Goal: Task Accomplishment & Management: Manage account settings

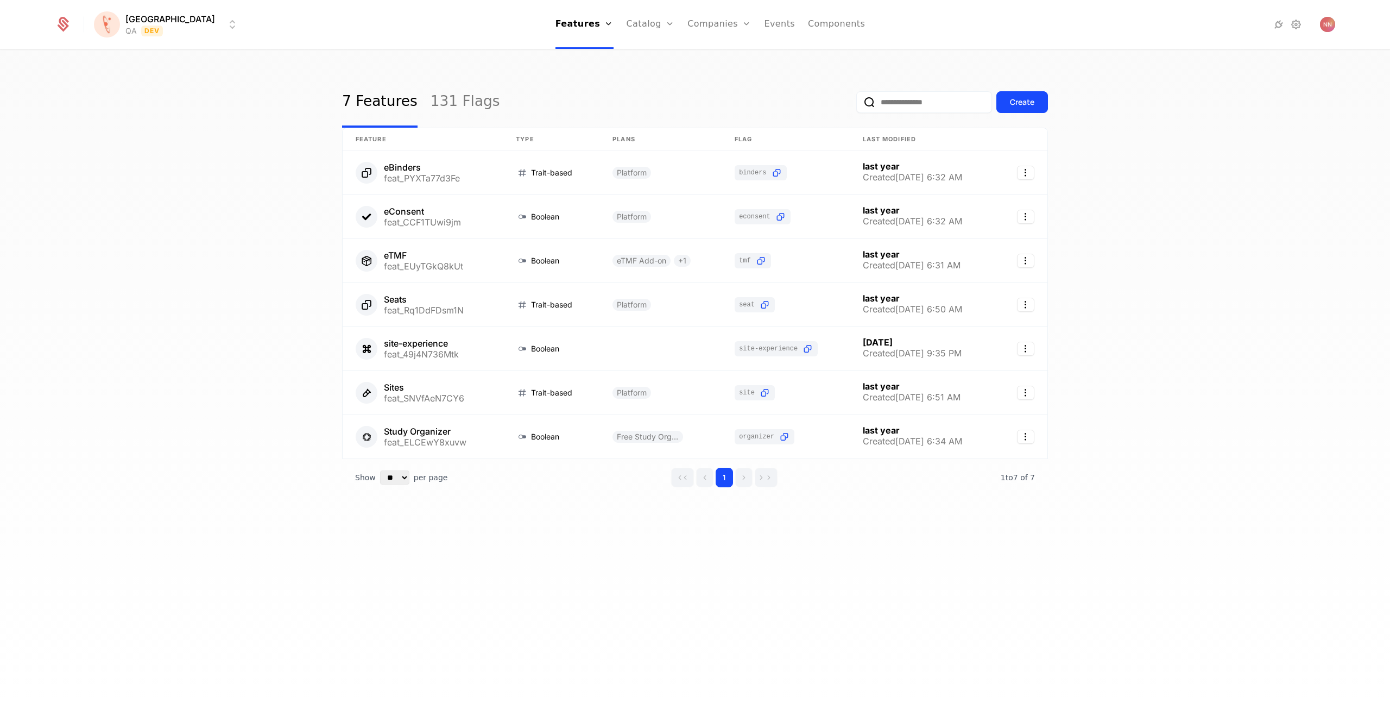
click at [897, 99] on input "email" at bounding box center [924, 102] width 136 height 22
click at [446, 99] on link "131 Flags" at bounding box center [466, 102] width 70 height 51
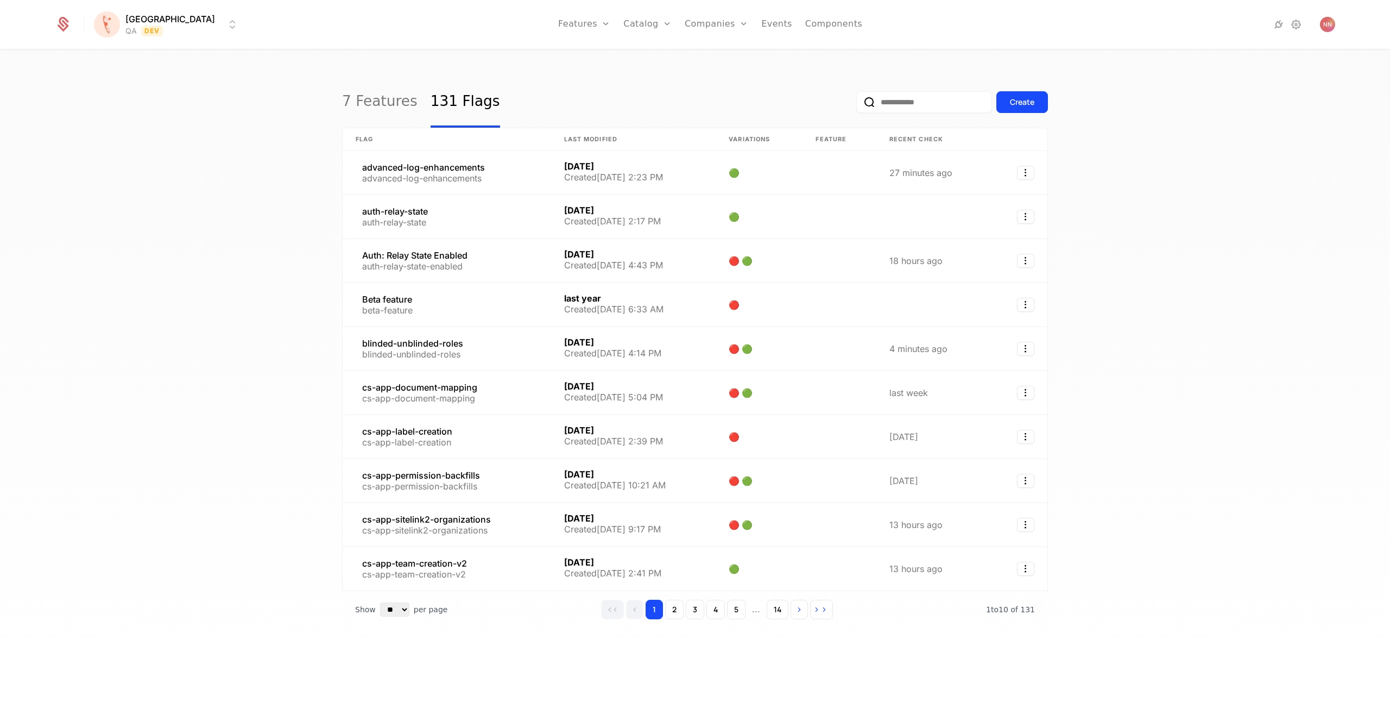
click at [891, 103] on input "email" at bounding box center [924, 102] width 136 height 22
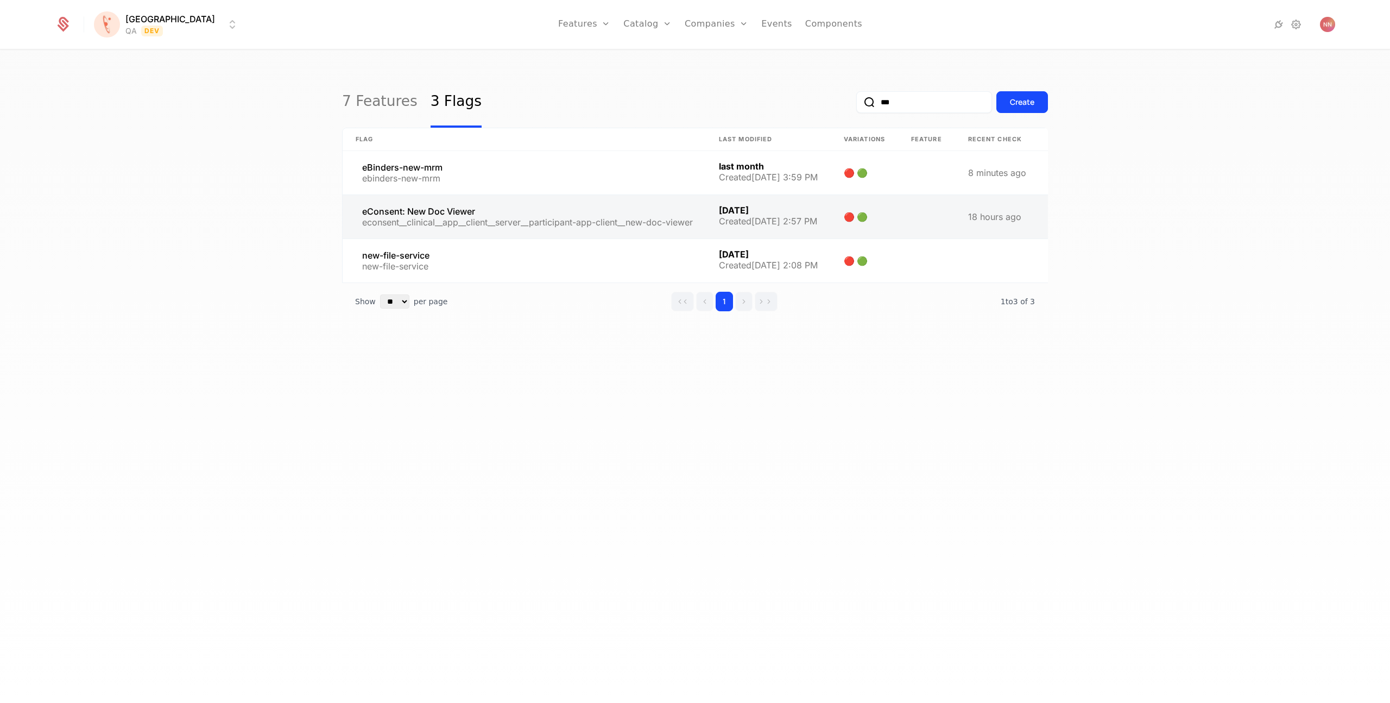
type input "***"
click at [443, 212] on link at bounding box center [524, 216] width 363 height 43
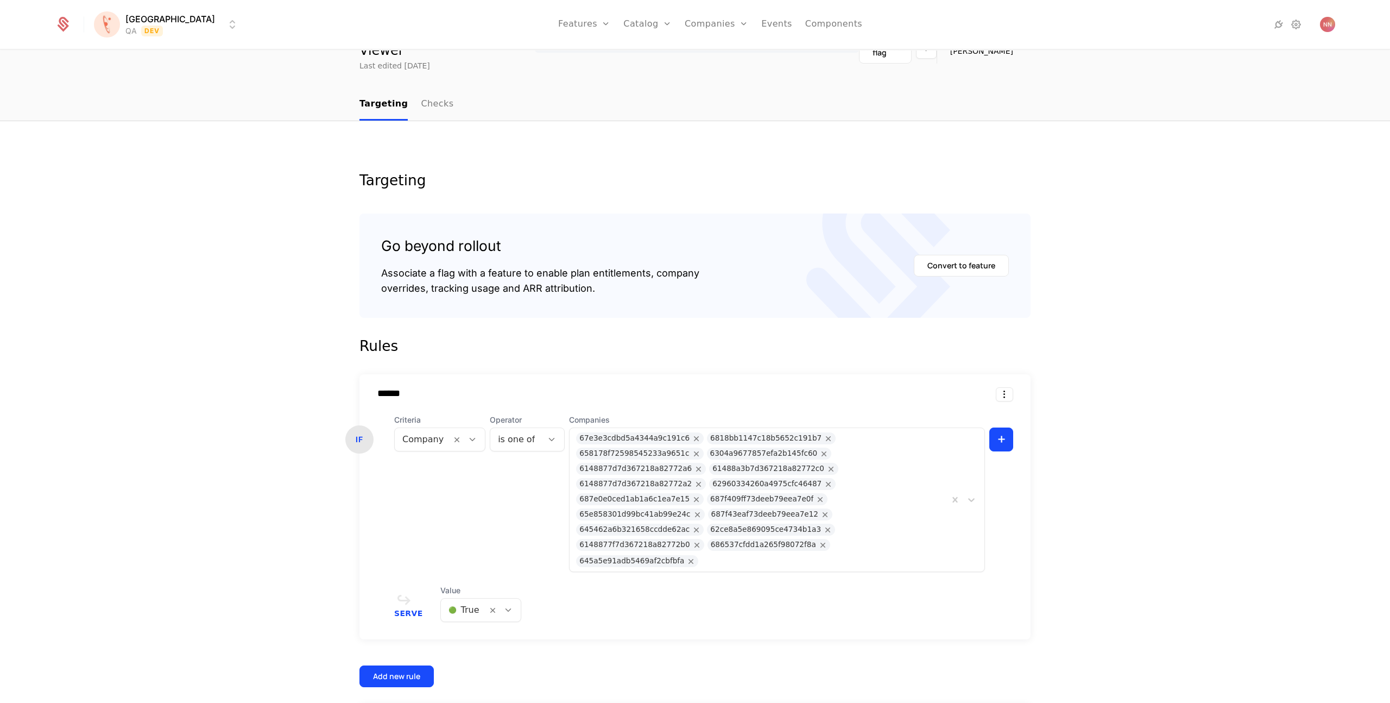
scroll to position [69, 0]
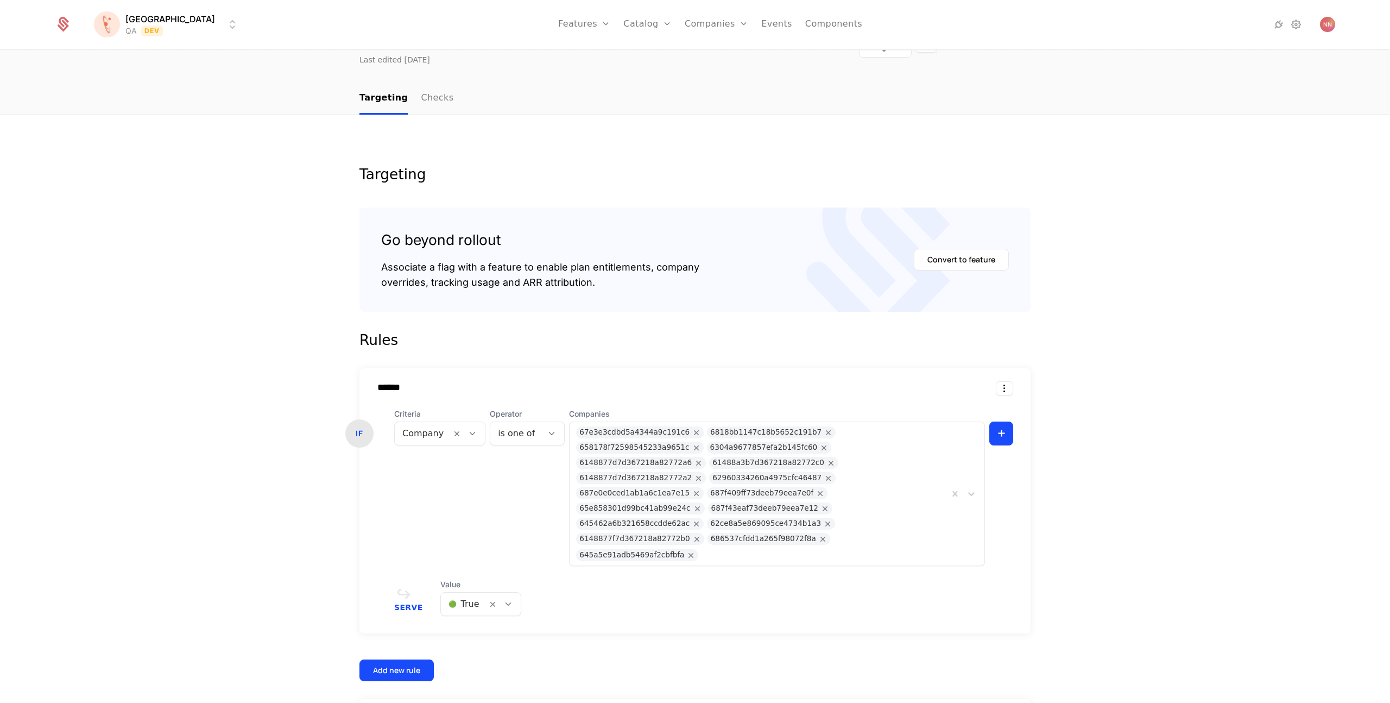
click at [941, 503] on div "67e3e3cdbd5a4344a9c191c6 6818bb1147c18b5652c191b7 658178f72598545233a9651c 6304…" at bounding box center [759, 493] width 379 height 143
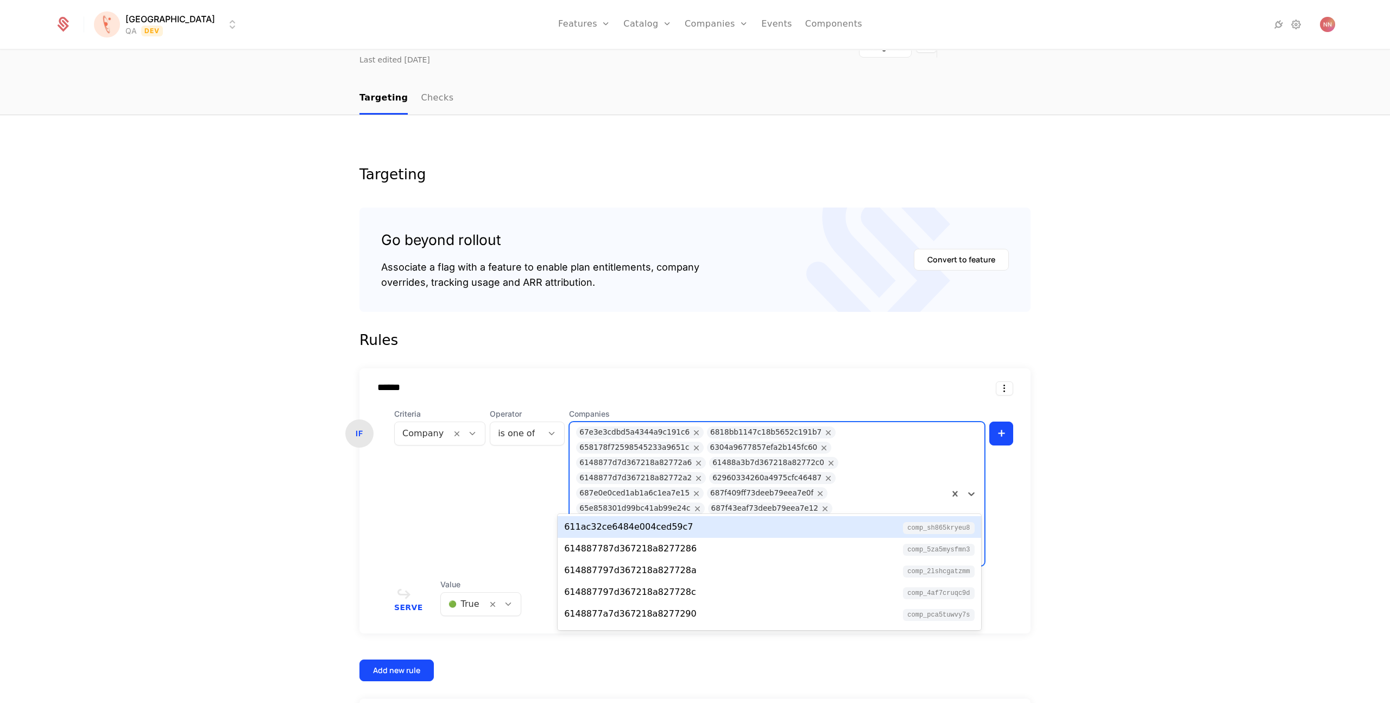
paste input "**********"
type input "**********"
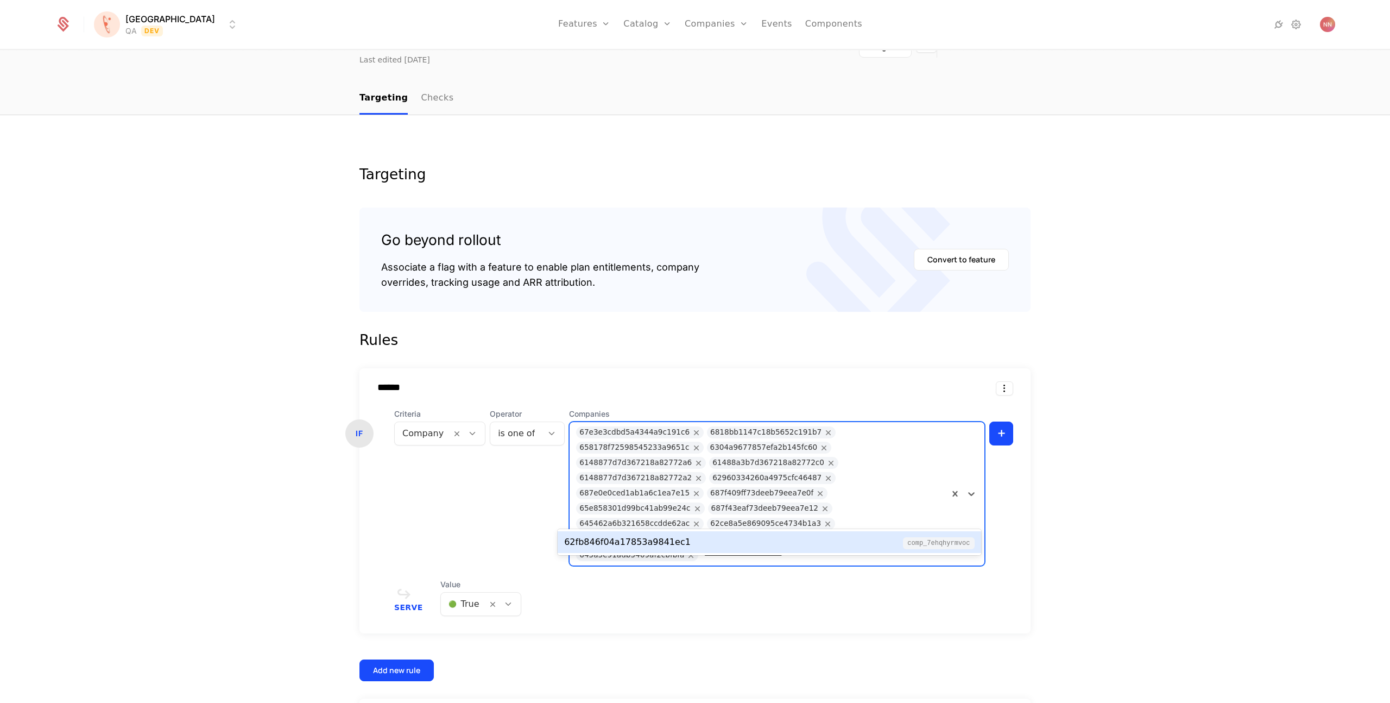
click at [726, 542] on div "62fb846f04a17853a9841ec1 comp_7EHQhyrMvoc" at bounding box center [769, 541] width 410 height 13
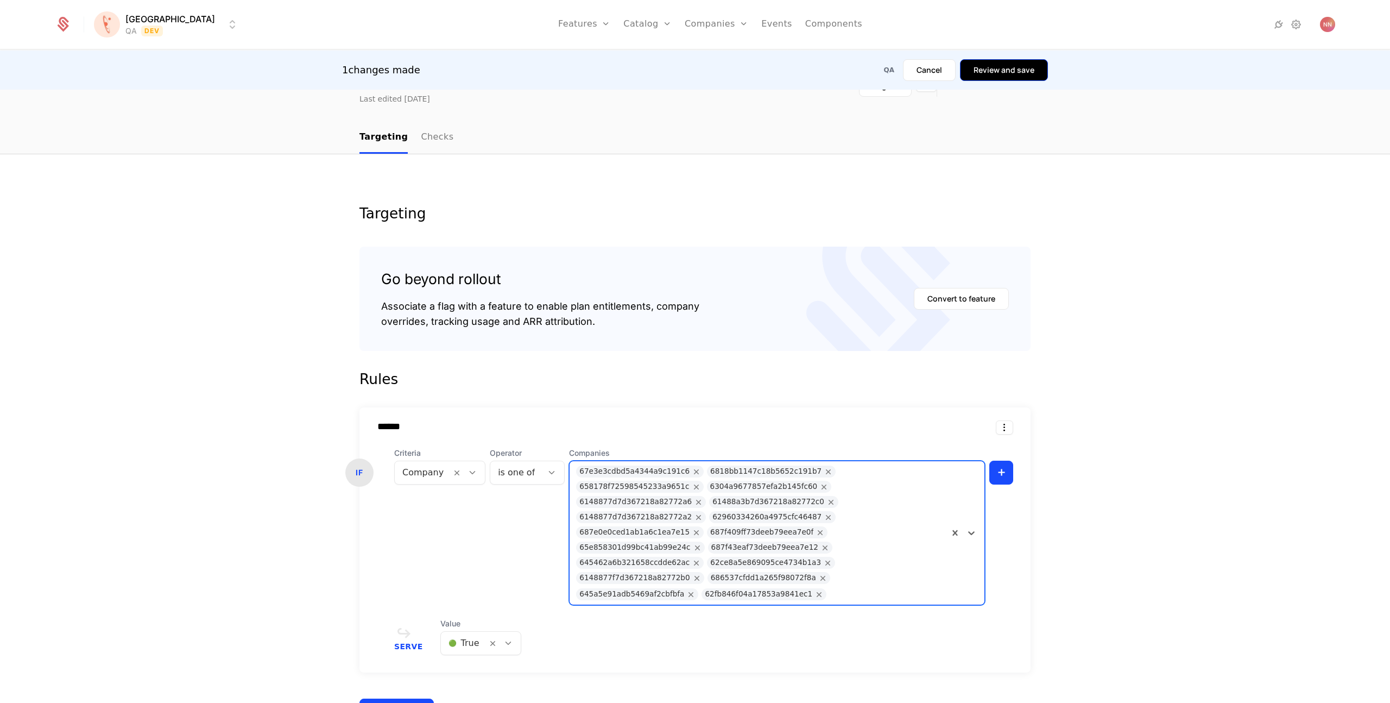
click at [1002, 71] on button "Review and save" at bounding box center [1004, 70] width 88 height 22
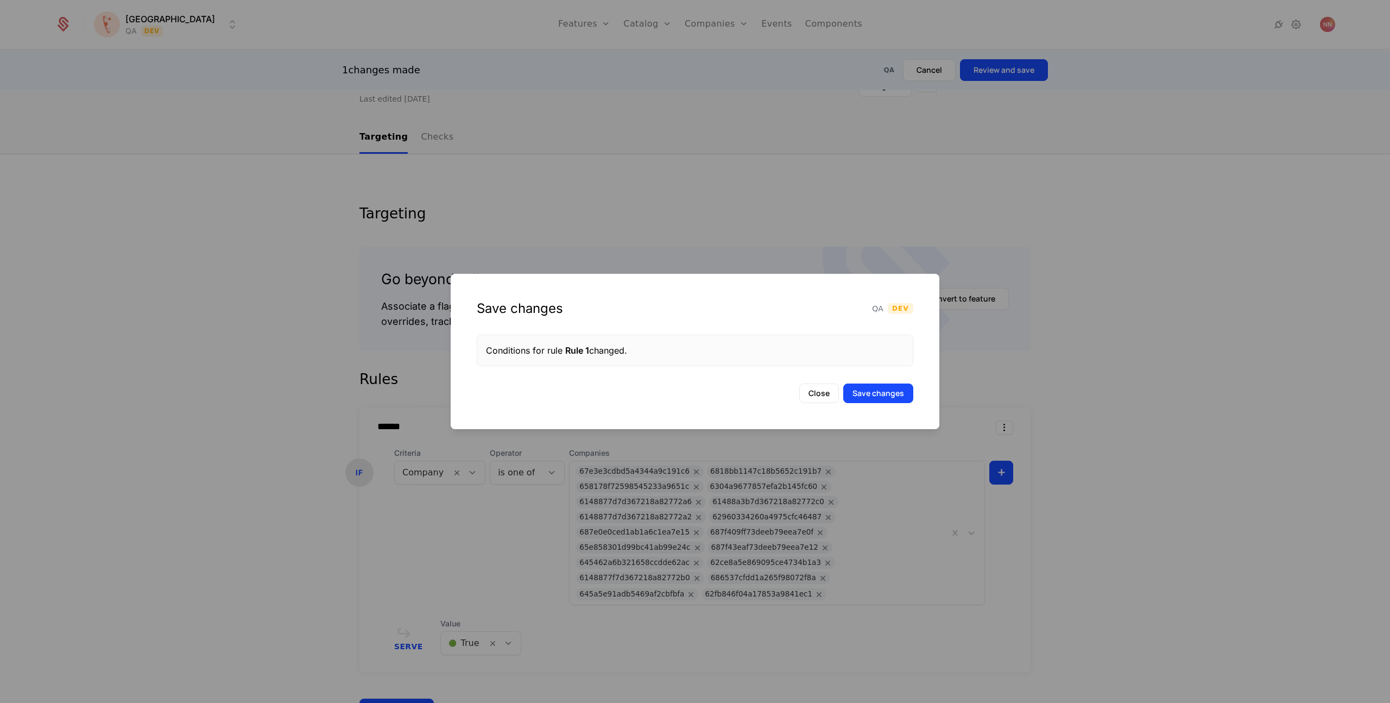
click at [887, 406] on div "Save changes QA Dev Conditions for rule Rule 1 changed. Close Save changes" at bounding box center [695, 351] width 489 height 155
click at [891, 396] on button "Save changes" at bounding box center [878, 393] width 70 height 20
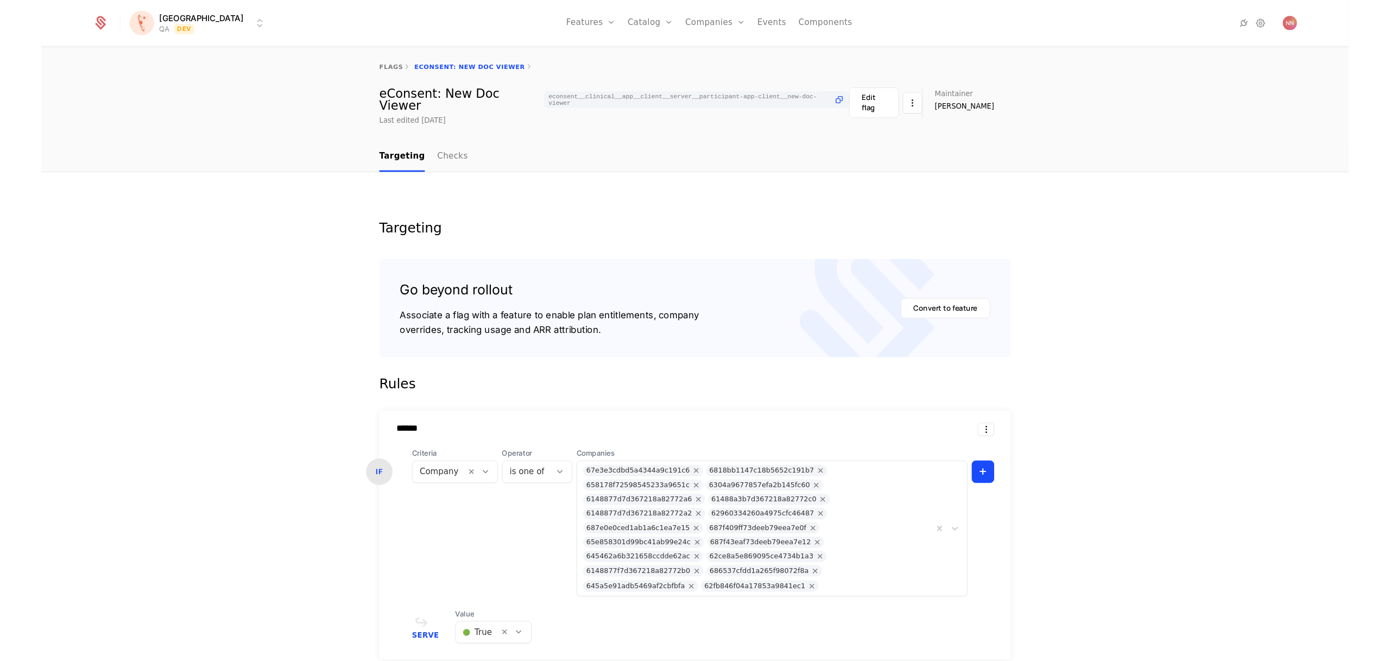
scroll to position [0, 0]
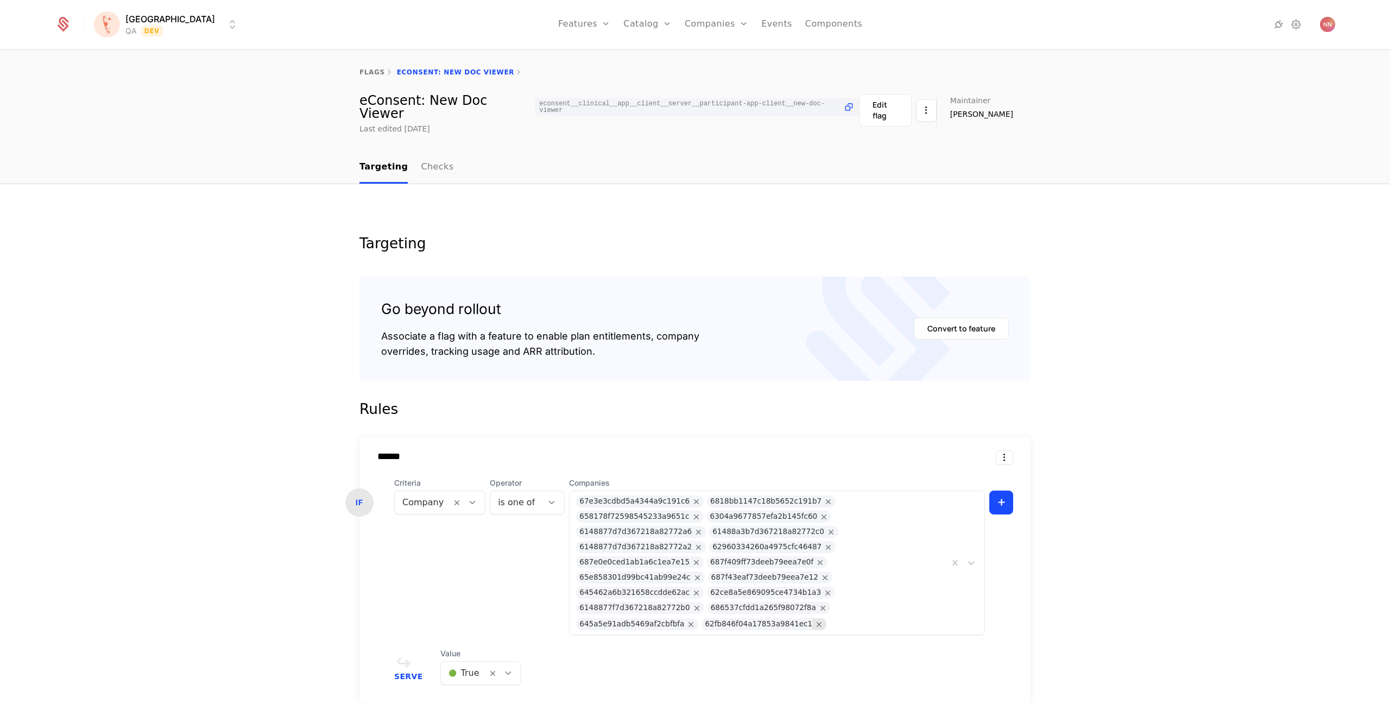
click at [814, 619] on icon "Remove 62fb846f04a17853a9841ec1" at bounding box center [819, 624] width 10 height 10
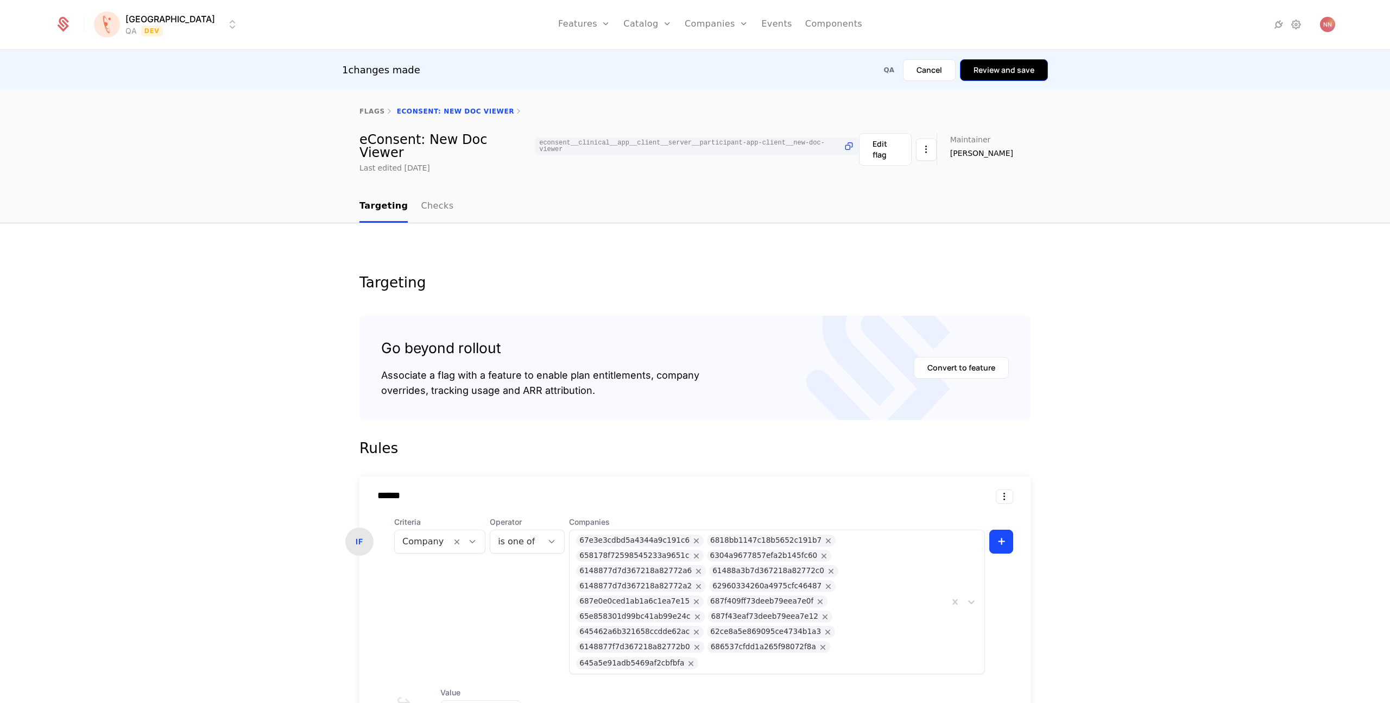
click at [1012, 75] on button "Review and save" at bounding box center [1004, 70] width 88 height 22
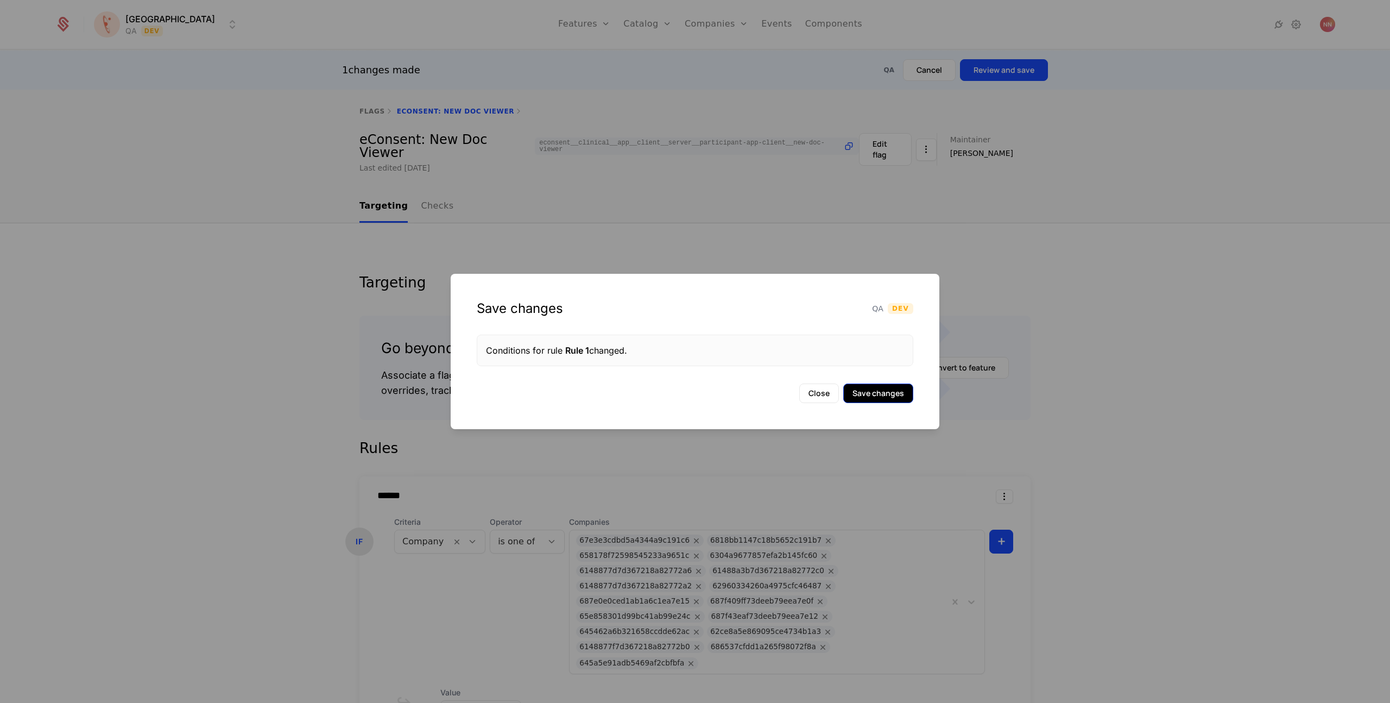
click at [881, 402] on button "Save changes" at bounding box center [878, 393] width 70 height 20
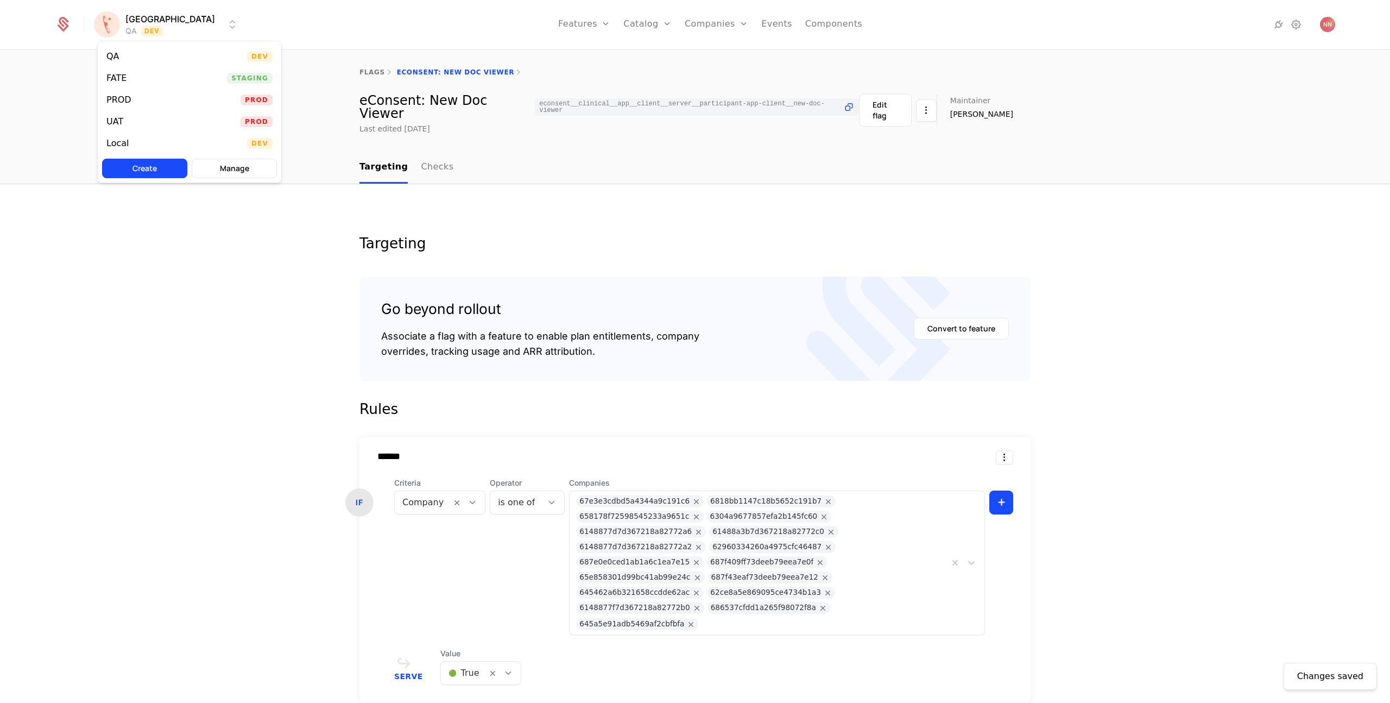
click at [154, 28] on html "[PERSON_NAME] QA Dev Features Features Flags Catalog Plans Add Ons Credits Conf…" at bounding box center [695, 351] width 1390 height 703
click at [118, 76] on div "FATE" at bounding box center [116, 78] width 20 height 9
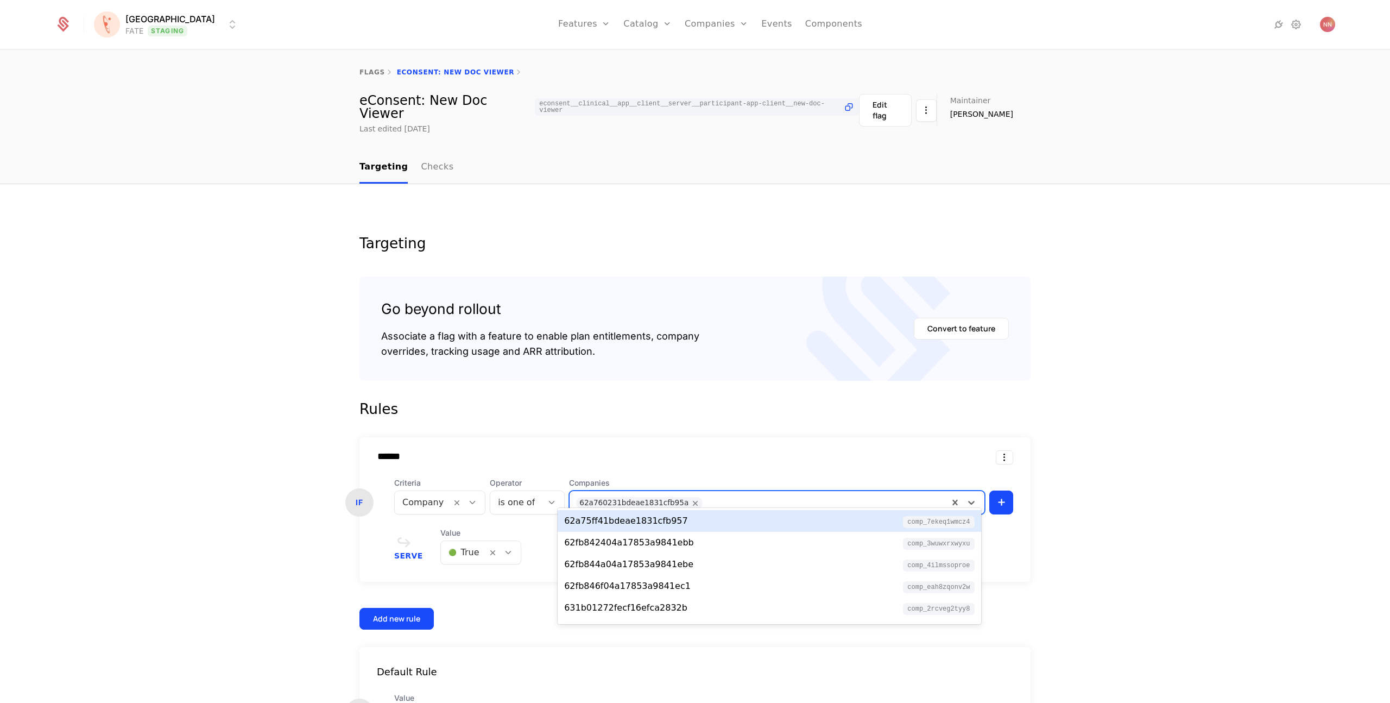
click at [742, 501] on div "62a760231bdeae1831cfb95a" at bounding box center [759, 502] width 379 height 22
paste input "**********"
type input "**********"
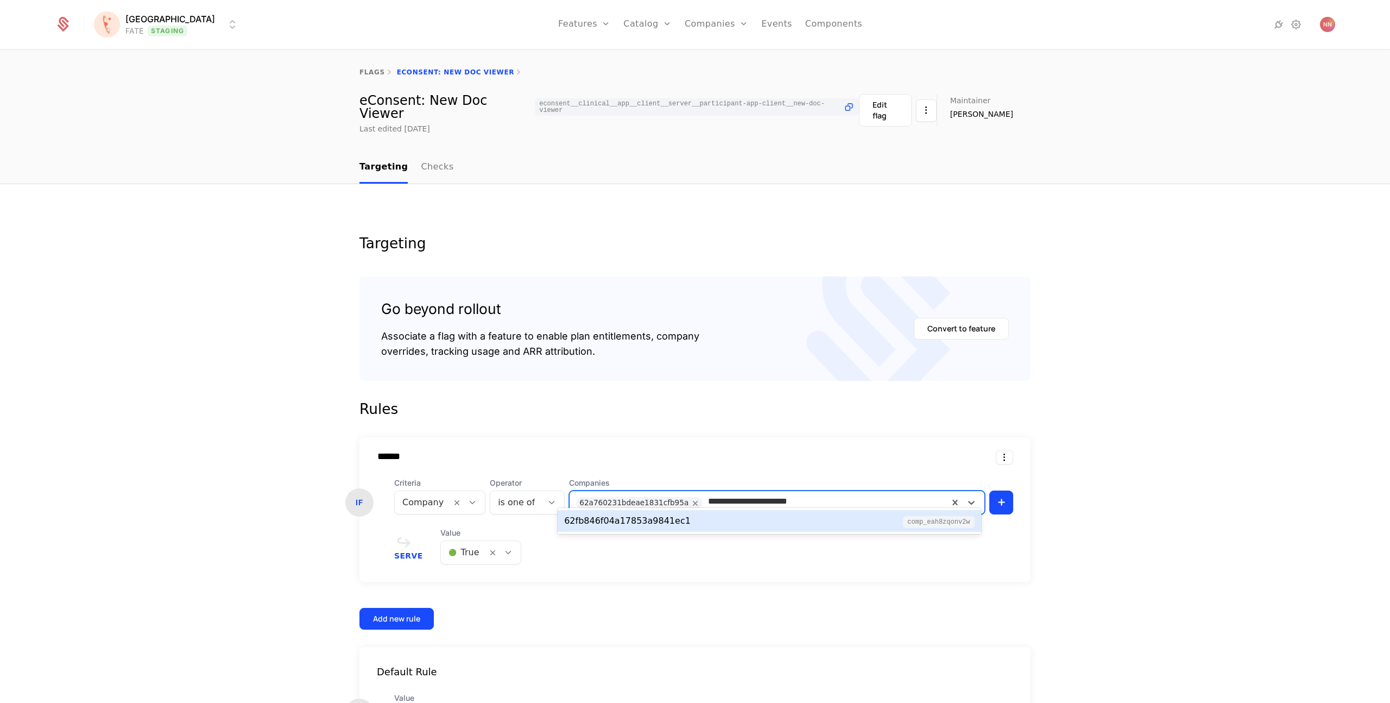
click at [687, 522] on div "62fb846f04a17853a9841ec1 comp_eAh8ZqonV2W" at bounding box center [769, 520] width 410 height 13
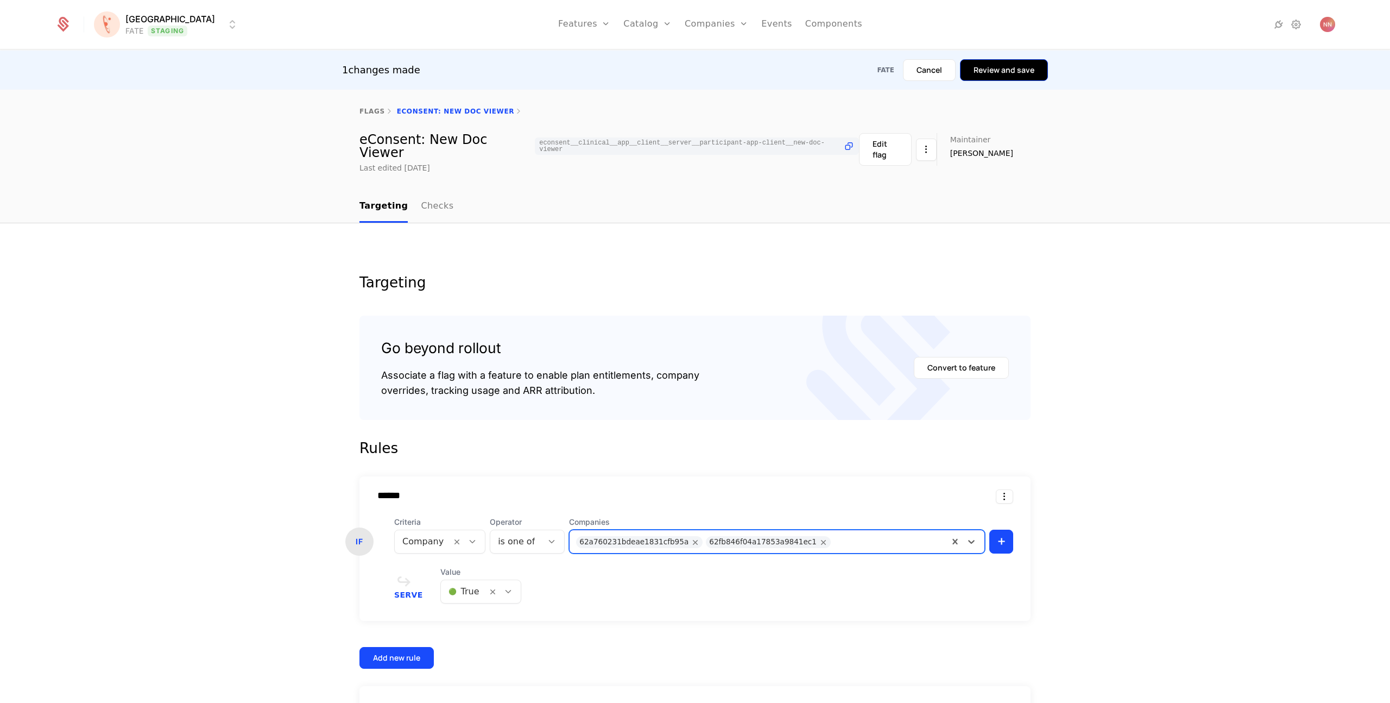
click at [1019, 69] on button "Review and save" at bounding box center [1004, 70] width 88 height 22
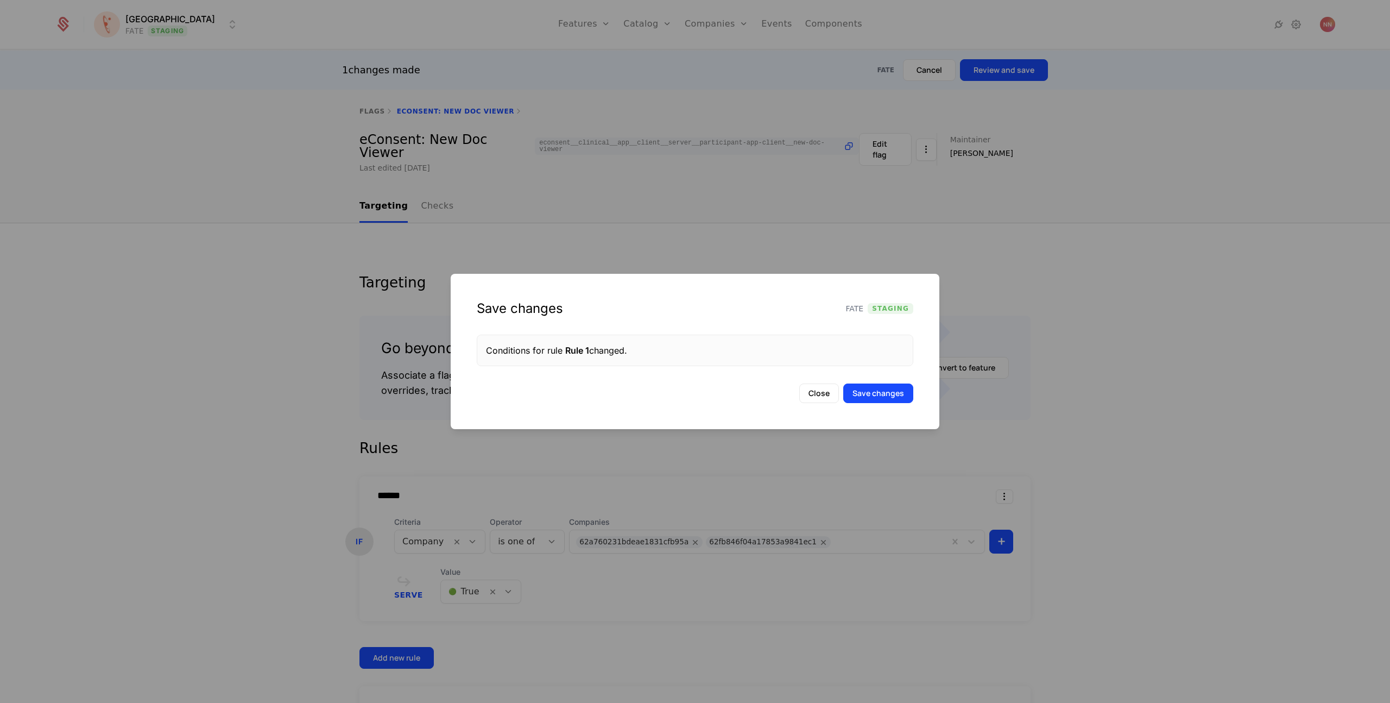
click at [891, 404] on div "Save changes FATE Staging Conditions for rule Rule 1 changed. Close Save changes" at bounding box center [695, 351] width 489 height 155
click at [880, 395] on button "Save changes" at bounding box center [878, 393] width 70 height 20
